Goal: Navigation & Orientation: Find specific page/section

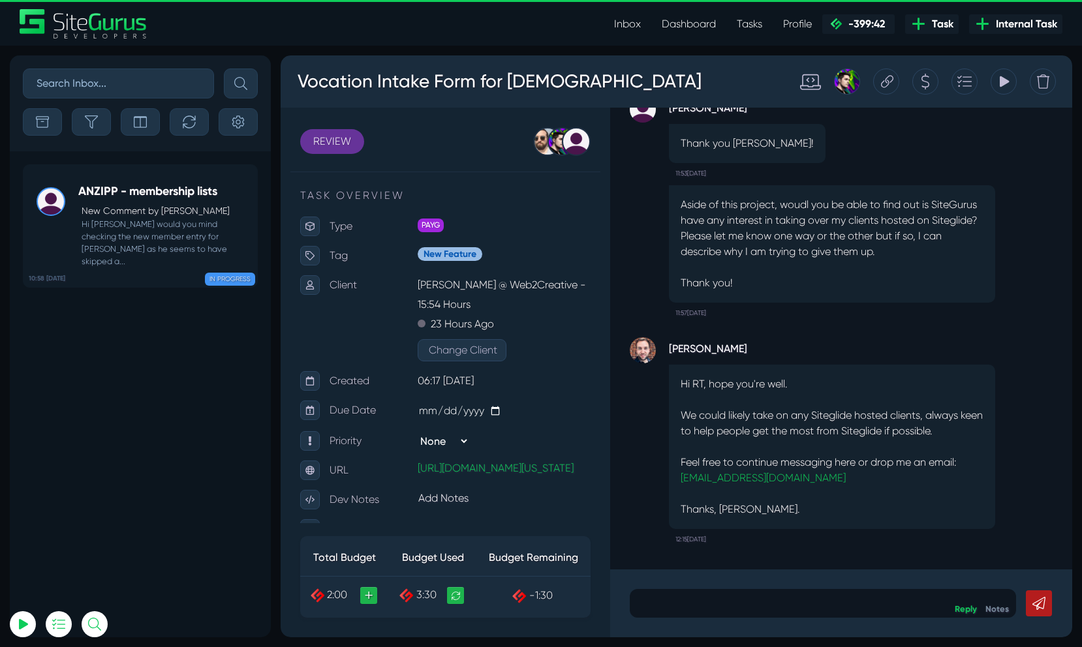
click at [616, 23] on link "Inbox" at bounding box center [628, 24] width 48 height 26
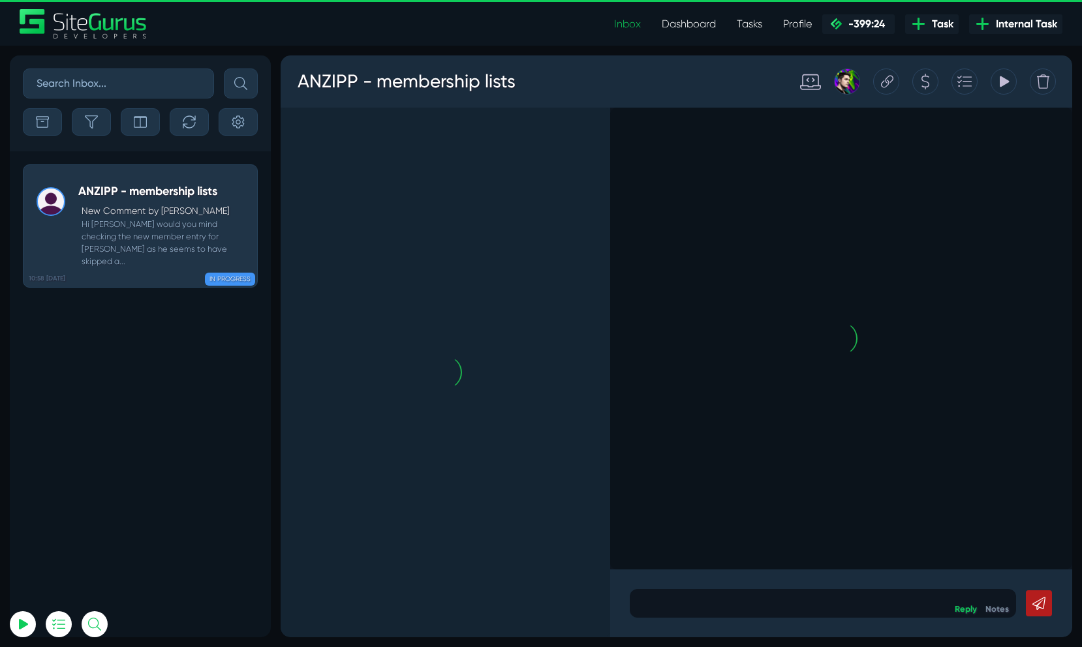
click at [710, 25] on link "Dashboard" at bounding box center [688, 24] width 75 height 26
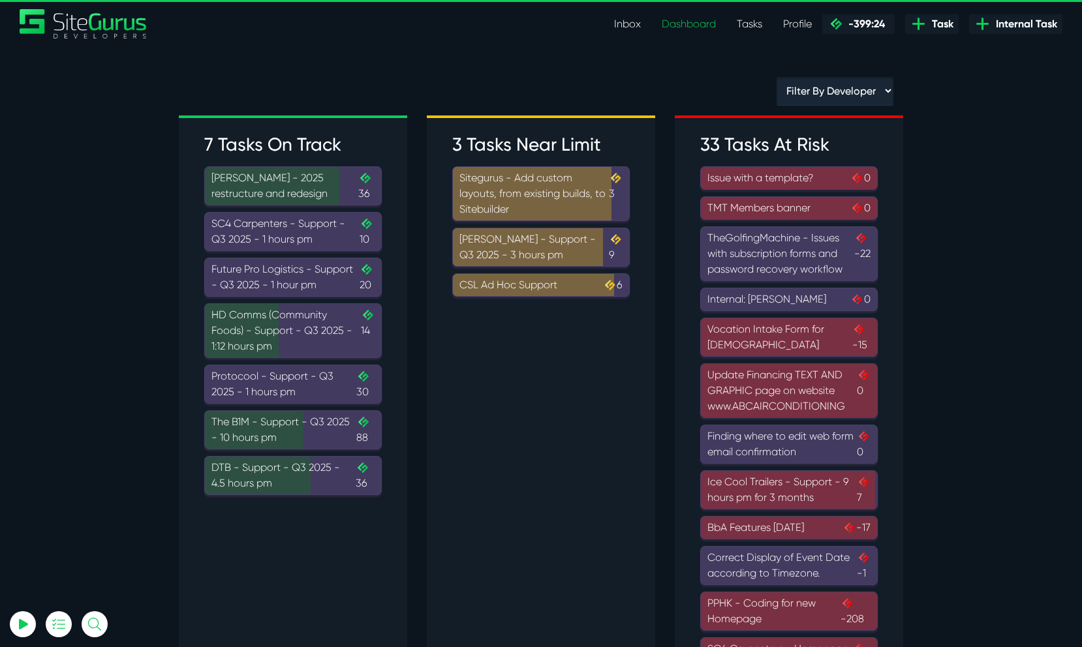
click at [338, 424] on div "The B1M - Support - Q3 2025 - 10 hours pm .cls-1{fill-rule:evenodd;fill:url(#li…" at bounding box center [292, 429] width 163 height 31
